Goal: Navigation & Orientation: Find specific page/section

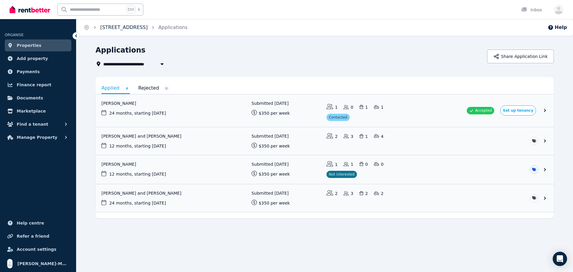
click at [130, 26] on link "[STREET_ADDRESS]" at bounding box center [123, 27] width 47 height 6
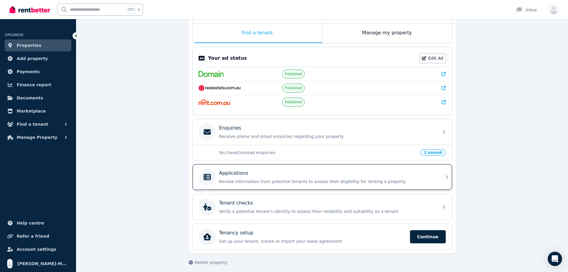
scroll to position [99, 0]
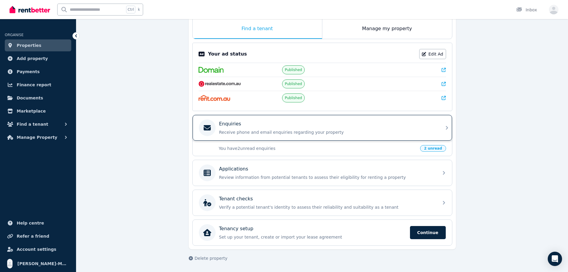
click at [300, 128] on div "Enquiries Receive phone and email enquiries regarding your property" at bounding box center [327, 127] width 216 height 15
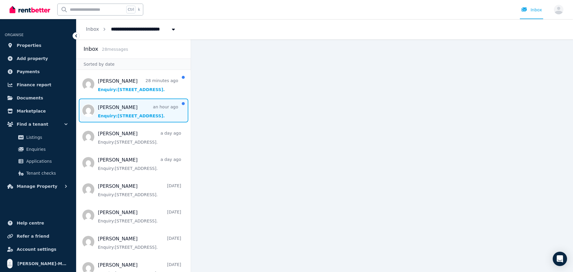
click at [149, 112] on span "Message list" at bounding box center [133, 110] width 114 height 24
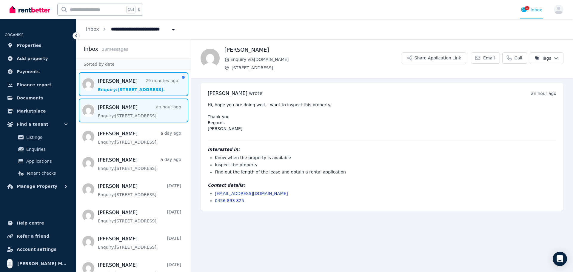
click at [133, 83] on span "Message list" at bounding box center [133, 84] width 114 height 24
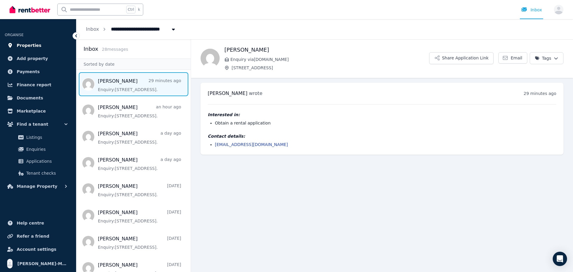
click at [24, 46] on span "Properties" at bounding box center [29, 45] width 25 height 7
